Goal: Transaction & Acquisition: Purchase product/service

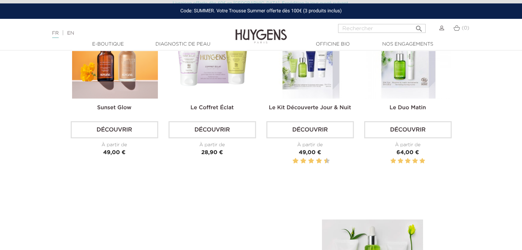
scroll to position [2091, 0]
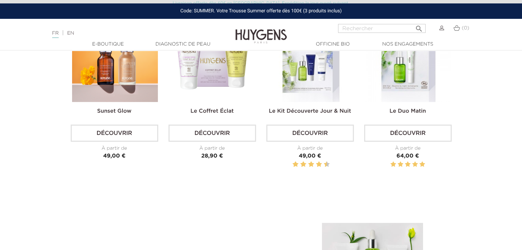
click at [210, 125] on link "Découvrir" at bounding box center [211, 133] width 87 height 17
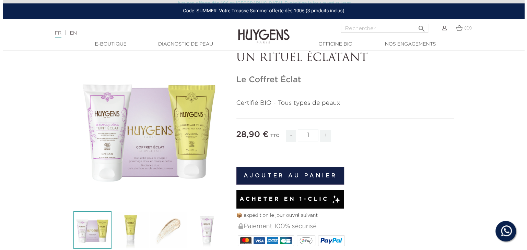
scroll to position [37, 0]
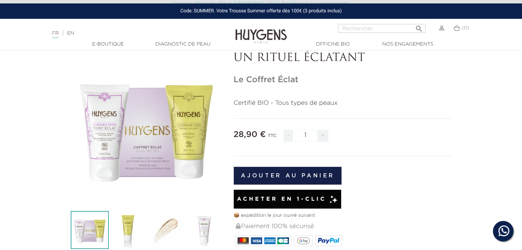
click at [279, 183] on button "Ajouter au panier" at bounding box center [288, 176] width 108 height 18
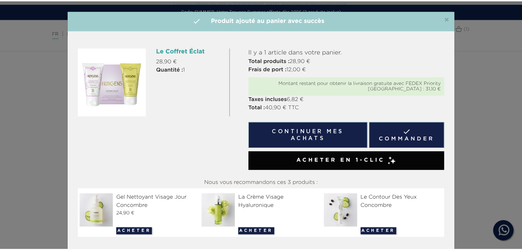
scroll to position [15, 0]
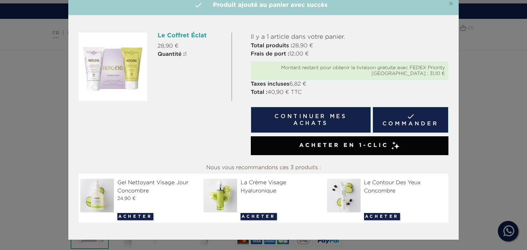
click at [448, 6] on span "×" at bounding box center [450, 4] width 5 height 8
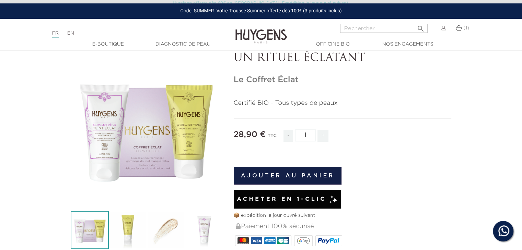
click at [460, 31] on img at bounding box center [458, 28] width 7 height 6
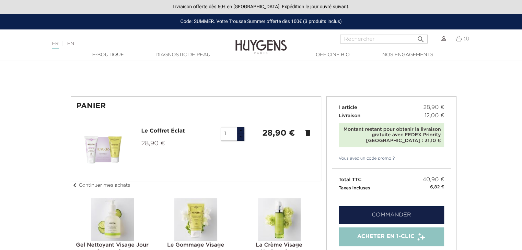
click at [180, 59] on div at bounding box center [261, 55] width 522 height 9
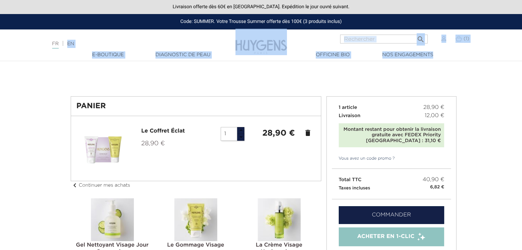
drag, startPoint x: 36, startPoint y: 74, endPoint x: 72, endPoint y: 45, distance: 46.0
click at [72, 45] on link "EN" at bounding box center [70, 43] width 7 height 5
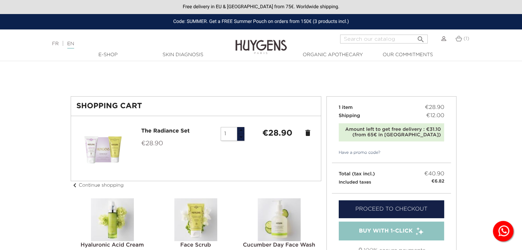
click at [52, 43] on link "FR" at bounding box center [55, 43] width 7 height 5
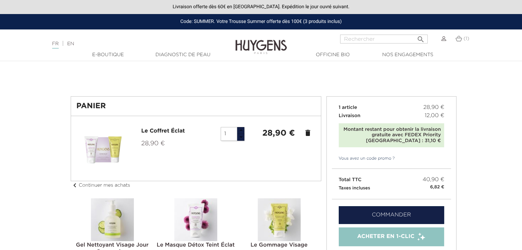
click at [73, 44] on link "EN" at bounding box center [70, 43] width 7 height 5
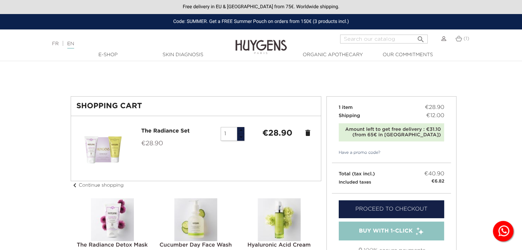
click at [485, 9] on div "Free delivery in EU & [GEOGRAPHIC_DATA] from 75€. Worldwide shipping." at bounding box center [261, 7] width 522 height 14
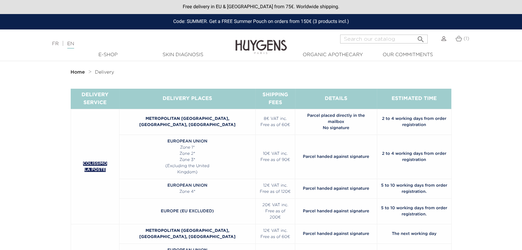
click at [296, 9] on div "Free delivery in EU & [GEOGRAPHIC_DATA] from 75€. Worldwide shipping." at bounding box center [261, 7] width 522 height 14
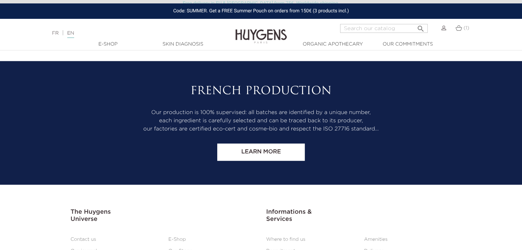
scroll to position [1014, 0]
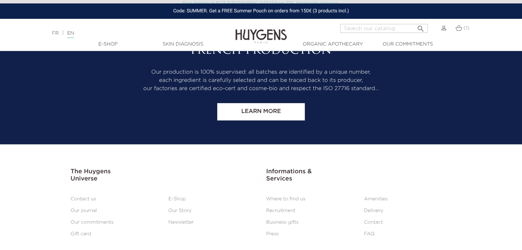
click at [307, 197] on ul "Where to find us Amenities Recruitment Delivery Business gifts Contact Press FAQ" at bounding box center [358, 216] width 195 height 47
click at [272, 232] on link "Press" at bounding box center [272, 234] width 13 height 5
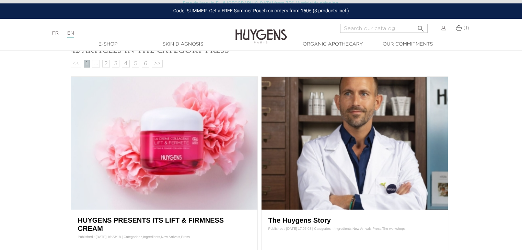
scroll to position [250, 0]
